Goal: Find contact information: Find contact information

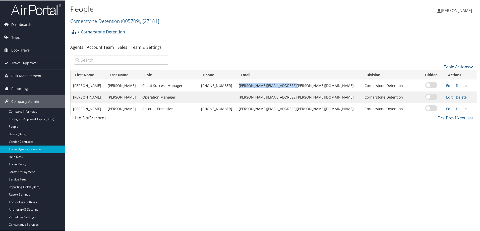
drag, startPoint x: 258, startPoint y: 85, endPoint x: 307, endPoint y: 83, distance: 49.2
click at [307, 83] on td "[PERSON_NAME][EMAIL_ADDRESS][PERSON_NAME][DOMAIN_NAME]" at bounding box center [299, 85] width 126 height 12
drag, startPoint x: 260, startPoint y: 97, endPoint x: 305, endPoint y: 96, distance: 45.5
click at [305, 96] on td "[PERSON_NAME][EMAIL_ADDRESS][PERSON_NAME][DOMAIN_NAME]" at bounding box center [299, 97] width 126 height 12
copy td "[PERSON_NAME][EMAIL_ADDRESS][PERSON_NAME][DOMAIN_NAME]"
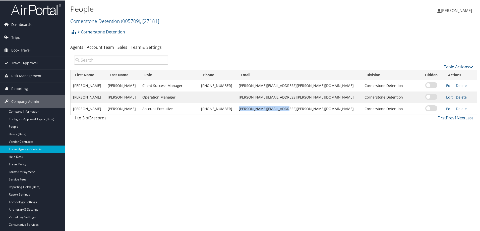
drag, startPoint x: 258, startPoint y: 110, endPoint x: 300, endPoint y: 110, distance: 41.7
click at [300, 110] on td "patti.bragg@cbtravel.com" at bounding box center [299, 108] width 126 height 12
copy td "patti.bragg@cbtravel.com"
click at [28, 169] on link "Forms Of Payment" at bounding box center [32, 171] width 65 height 8
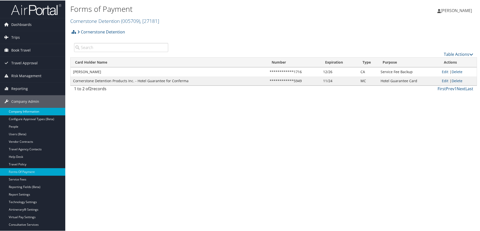
click at [38, 112] on link "Company Information" at bounding box center [32, 111] width 65 height 8
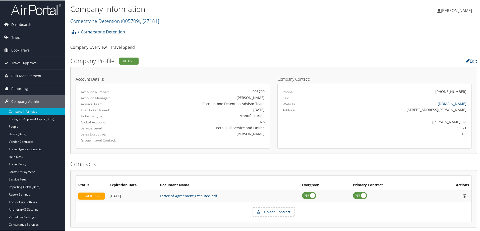
scroll to position [298, 0]
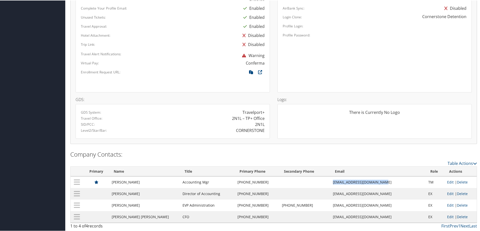
drag, startPoint x: 316, startPoint y: 182, endPoint x: 368, endPoint y: 180, distance: 51.7
click at [368, 180] on tr "[PERSON_NAME] Accounting Mgr [PHONE_NUMBER] [EMAIL_ADDRESS][DOMAIN_NAME] TM Edi…" at bounding box center [274, 182] width 406 height 12
copy tr "[EMAIL_ADDRESS][DOMAIN_NAME]"
